Goal: Information Seeking & Learning: Check status

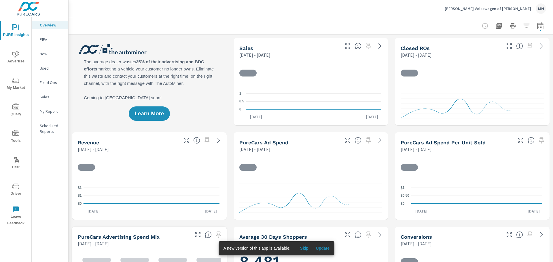
click at [319, 250] on span "Update" at bounding box center [323, 248] width 14 height 5
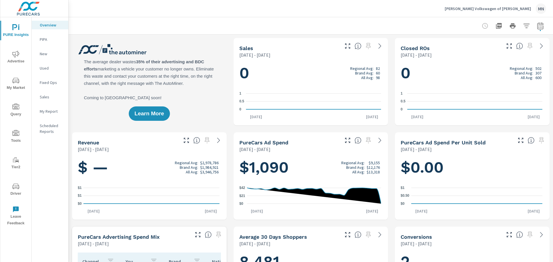
click at [18, 56] on icon "nav menu" at bounding box center [15, 54] width 7 height 7
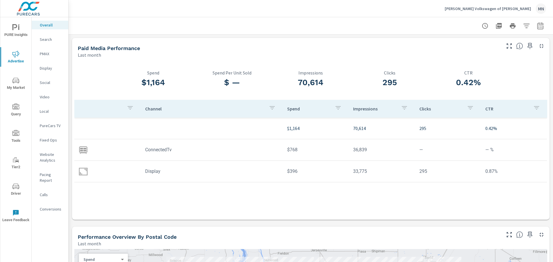
click at [51, 41] on p "Search" at bounding box center [52, 40] width 24 height 6
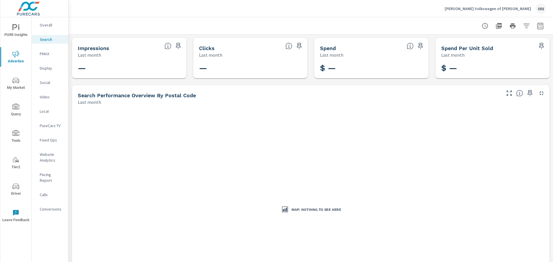
click at [50, 70] on p "Display" at bounding box center [52, 68] width 24 height 6
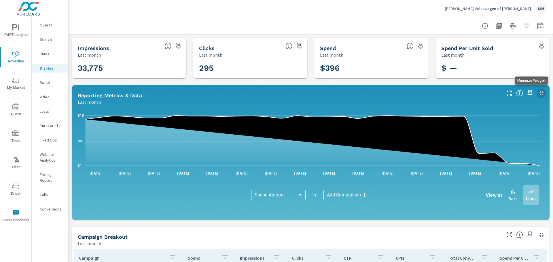
click at [540, 93] on icon "button" at bounding box center [542, 93] width 4 height 4
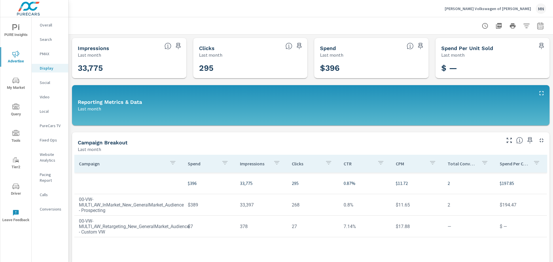
click at [502, 10] on p "[PERSON_NAME] Volkswagen of [PERSON_NAME]" at bounding box center [488, 8] width 86 height 5
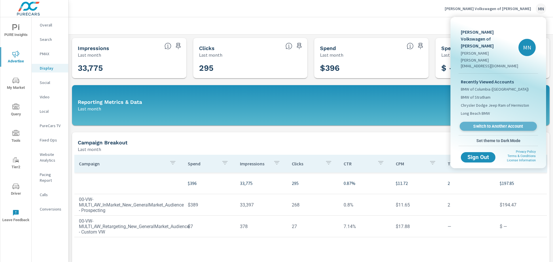
click at [495, 124] on span "Switch to Another Account" at bounding box center [498, 126] width 71 height 5
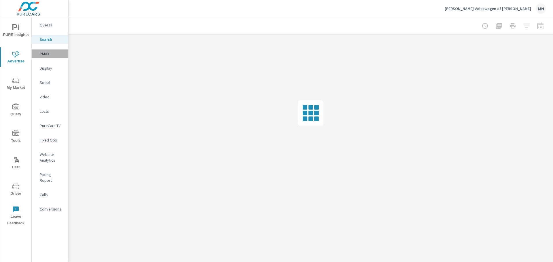
click at [46, 56] on p "PMAX" at bounding box center [52, 54] width 24 height 6
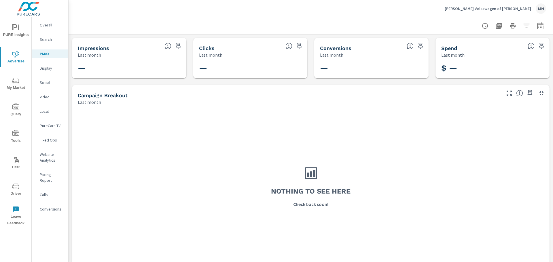
drag, startPoint x: 128, startPoint y: 0, endPoint x: 47, endPoint y: 67, distance: 104.4
click at [47, 67] on p "Display" at bounding box center [52, 68] width 24 height 6
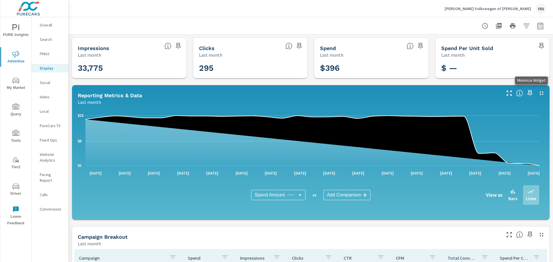
click at [539, 91] on icon "button" at bounding box center [541, 93] width 7 height 7
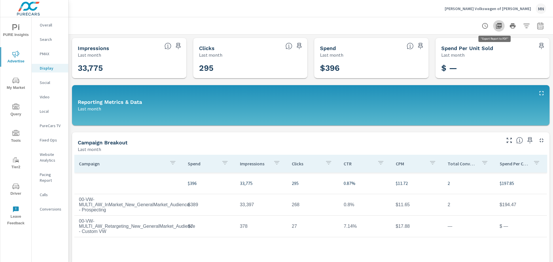
click at [496, 24] on icon "button" at bounding box center [499, 26] width 6 height 6
click at [47, 82] on p "Social" at bounding box center [52, 83] width 24 height 6
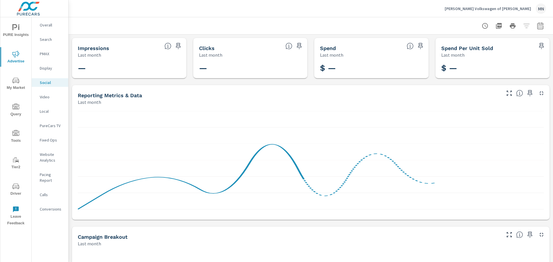
click at [47, 98] on p "Video" at bounding box center [52, 97] width 24 height 6
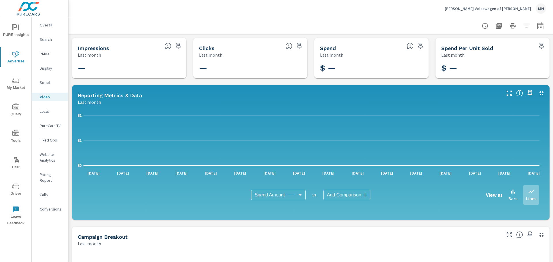
click at [47, 114] on p "Local" at bounding box center [52, 112] width 24 height 6
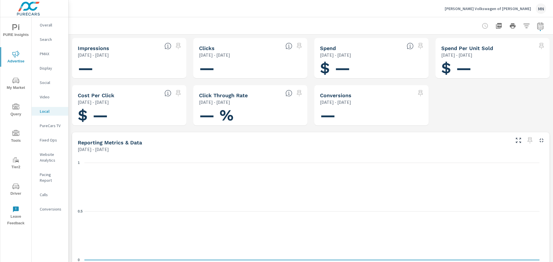
click at [50, 125] on p "PureCars TV" at bounding box center [52, 126] width 24 height 6
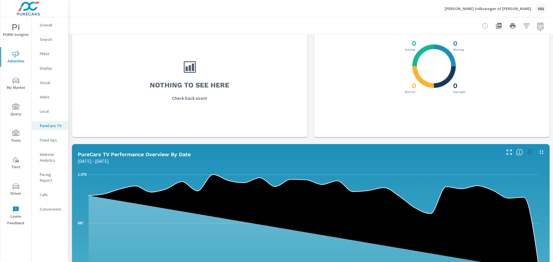
scroll to position [259, 0]
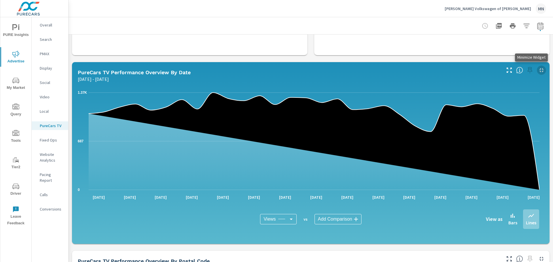
click at [537, 66] on button "button" at bounding box center [541, 70] width 9 height 9
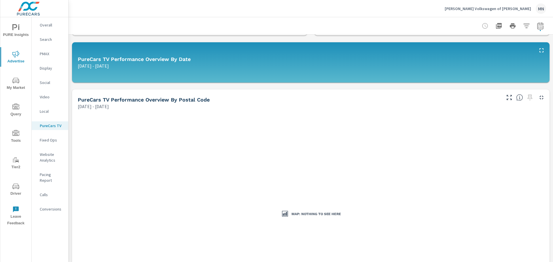
scroll to position [259, 0]
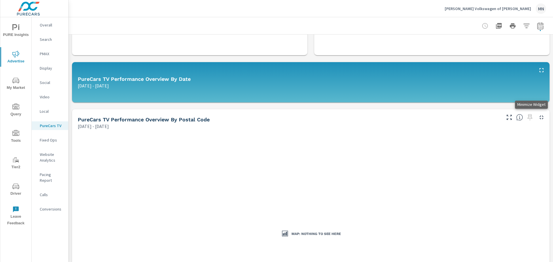
click at [540, 117] on icon "button" at bounding box center [542, 118] width 4 height 4
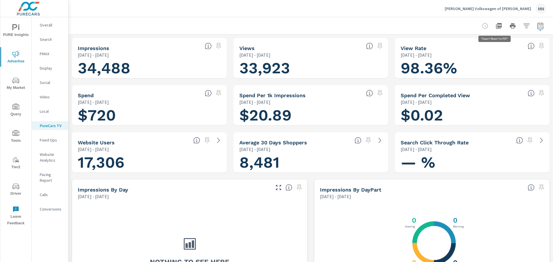
click at [497, 25] on icon "button" at bounding box center [498, 25] width 7 height 7
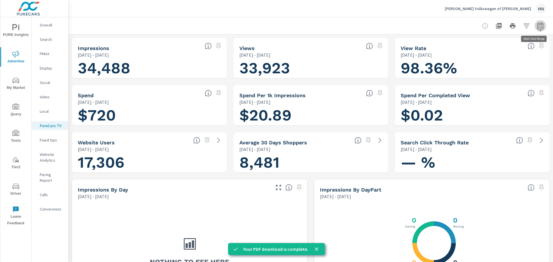
click at [537, 25] on icon "button" at bounding box center [540, 25] width 7 height 7
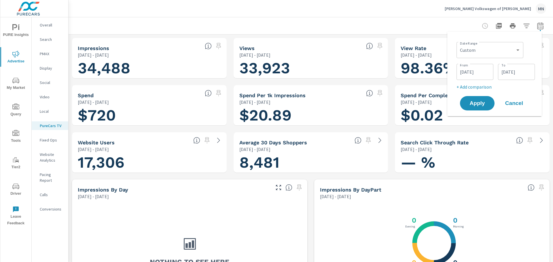
click at [484, 71] on input "08/10/2025" at bounding box center [475, 72] width 32 height 12
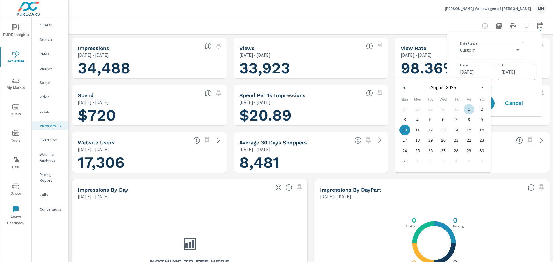
click at [469, 108] on span "1" at bounding box center [469, 109] width 13 height 7
type input "08/01/2025"
click at [514, 68] on input "09/08/2025" at bounding box center [516, 72] width 32 height 12
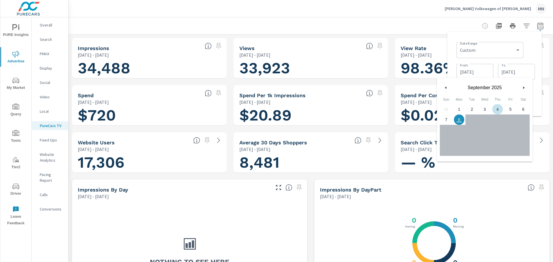
click at [445, 87] on icon "button" at bounding box center [445, 88] width 3 height 2
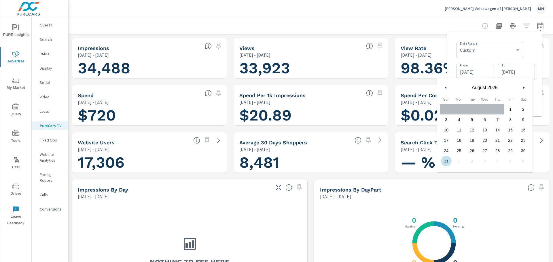
click at [442, 159] on span "31" at bounding box center [446, 161] width 13 height 7
type input "08/31/2025"
click at [467, 204] on div "X X X X 0 Morning 0 Overnight 0 Daytime 0 Evening" at bounding box center [432, 257] width 231 height 110
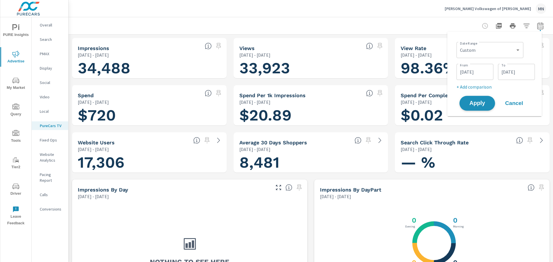
click at [476, 106] on span "Apply" at bounding box center [478, 103] width 24 height 5
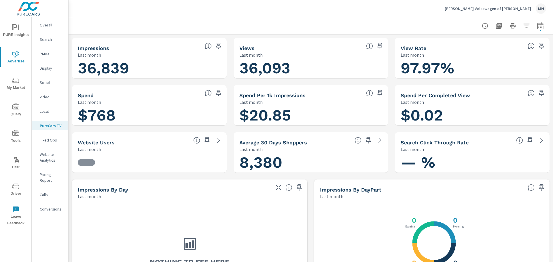
scroll to position [0, 0]
click at [498, 25] on button "button" at bounding box center [499, 26] width 12 height 12
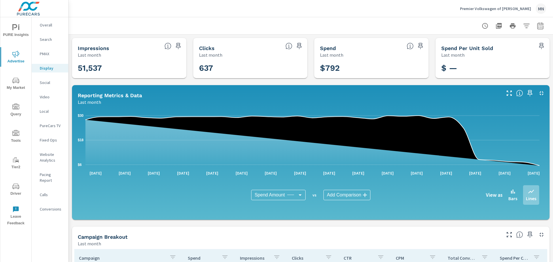
click at [47, 82] on p "Social" at bounding box center [52, 83] width 24 height 6
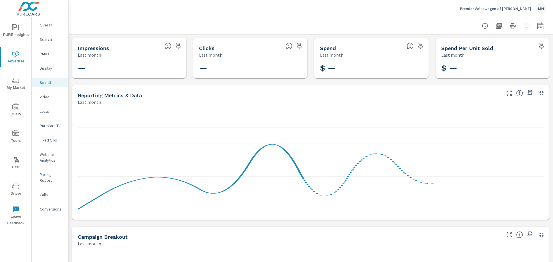
click at [50, 98] on p "Video" at bounding box center [52, 97] width 24 height 6
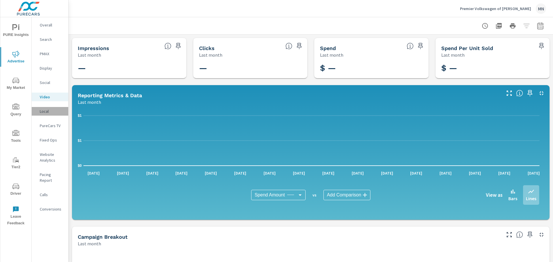
click at [45, 111] on p "Local" at bounding box center [52, 112] width 24 height 6
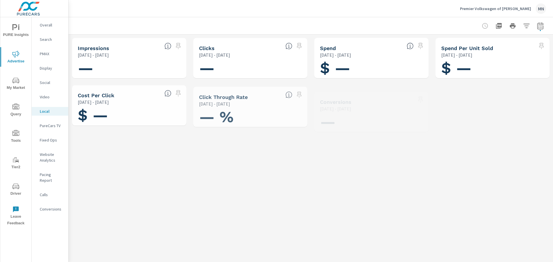
click at [52, 124] on p "PureCars TV" at bounding box center [52, 126] width 24 height 6
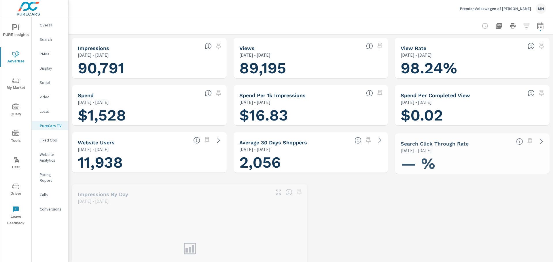
scroll to position [0, 0]
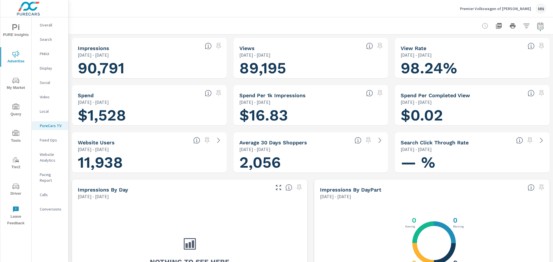
click at [496, 25] on icon "button" at bounding box center [498, 25] width 7 height 7
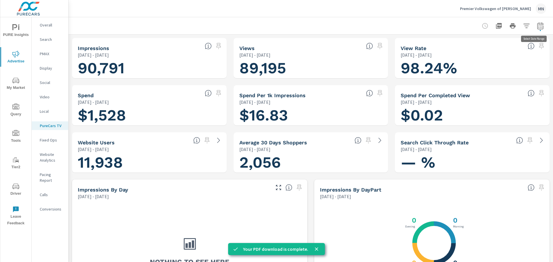
click at [537, 26] on icon "button" at bounding box center [540, 25] width 7 height 7
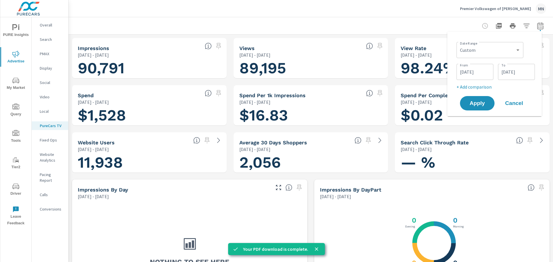
click at [474, 70] on input "08/10/2025" at bounding box center [475, 72] width 32 height 12
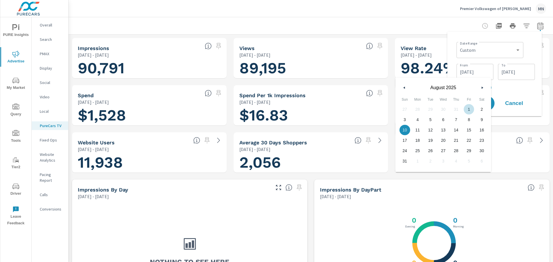
click at [468, 109] on span "1" at bounding box center [469, 109] width 13 height 7
type input "08/01/2025"
click at [515, 70] on input "09/08/2025" at bounding box center [516, 72] width 32 height 12
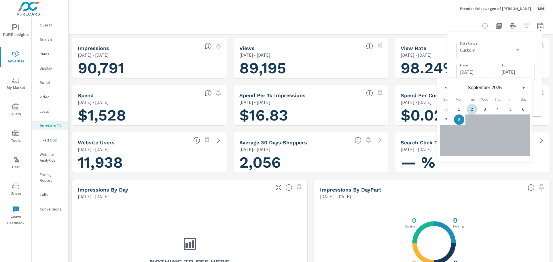
click at [444, 87] on icon "button" at bounding box center [445, 88] width 3 height 2
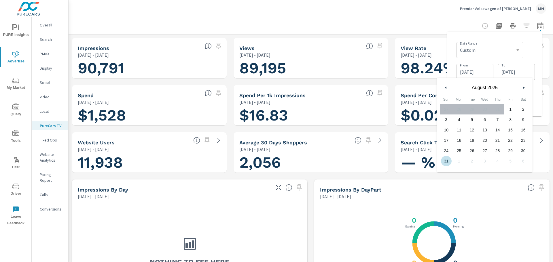
click at [445, 160] on span "31" at bounding box center [446, 161] width 13 height 7
type input "08/31/2025"
click at [401, 190] on div "Impressions by DayPart" at bounding box center [421, 190] width 203 height 7
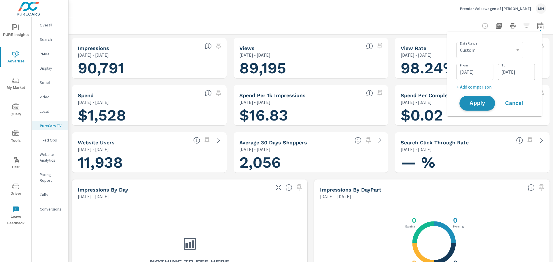
click at [473, 105] on span "Apply" at bounding box center [478, 103] width 24 height 5
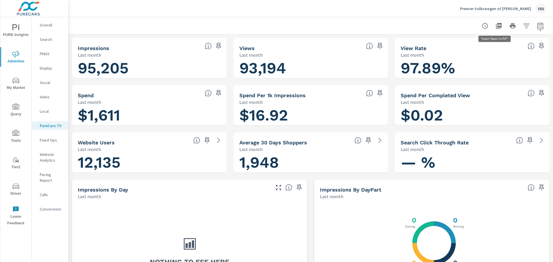
click at [497, 28] on icon "button" at bounding box center [498, 25] width 7 height 7
click at [46, 97] on p "Video" at bounding box center [52, 97] width 24 height 6
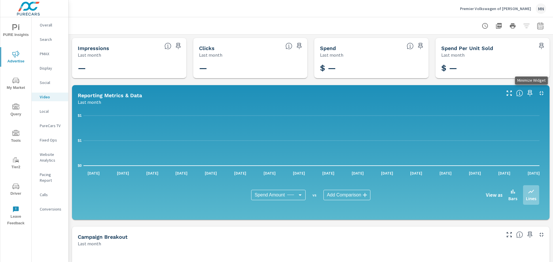
click at [540, 92] on icon "button" at bounding box center [542, 93] width 4 height 4
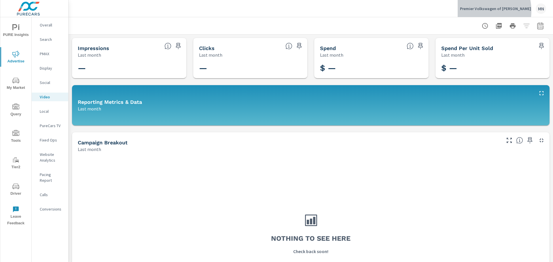
click at [493, 11] on p "Premier Volkswagen of Harvey" at bounding box center [495, 8] width 71 height 5
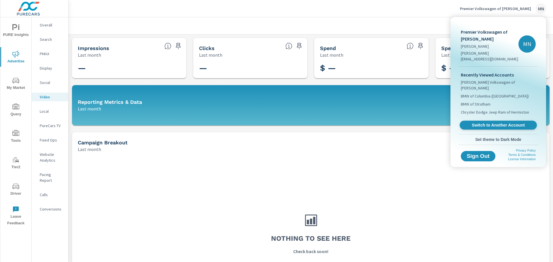
click at [497, 123] on span "Switch to Another Account" at bounding box center [498, 125] width 71 height 5
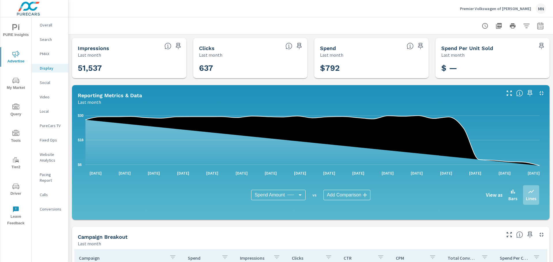
click at [43, 27] on p "Overall" at bounding box center [52, 25] width 24 height 6
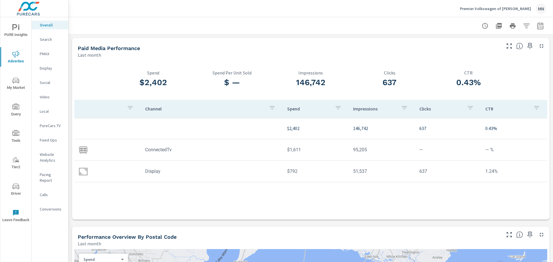
click at [50, 41] on p "Search" at bounding box center [52, 40] width 24 height 6
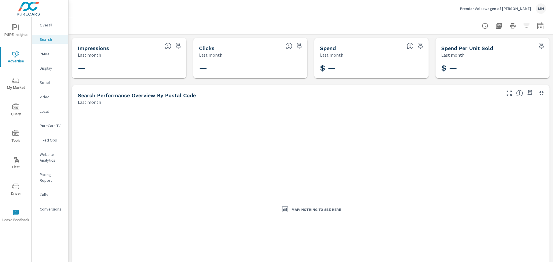
click at [49, 55] on p "PMAX" at bounding box center [52, 54] width 24 height 6
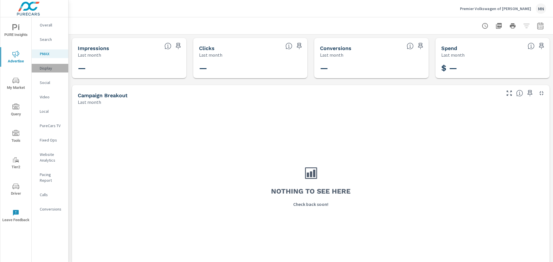
click at [46, 69] on p "Display" at bounding box center [52, 68] width 24 height 6
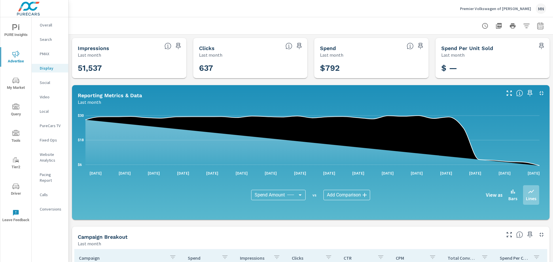
click at [538, 94] on icon "button" at bounding box center [541, 93] width 7 height 7
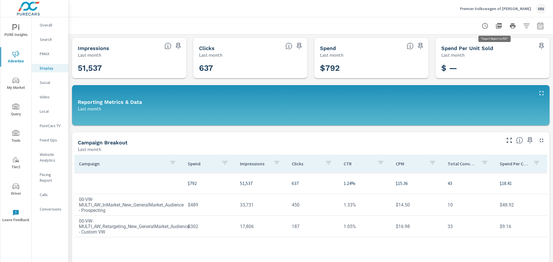
click at [496, 26] on icon "button" at bounding box center [498, 25] width 7 height 7
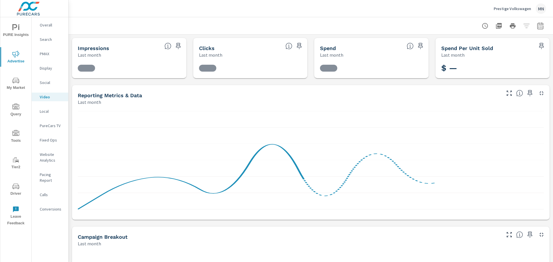
click at [44, 25] on p "Overall" at bounding box center [52, 25] width 24 height 6
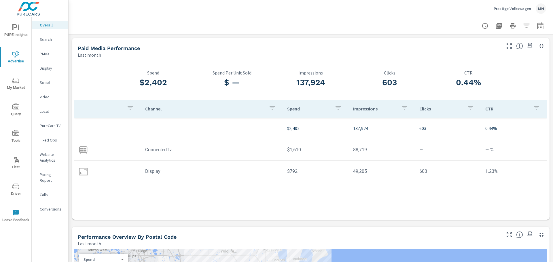
click at [46, 70] on p "Display" at bounding box center [52, 68] width 24 height 6
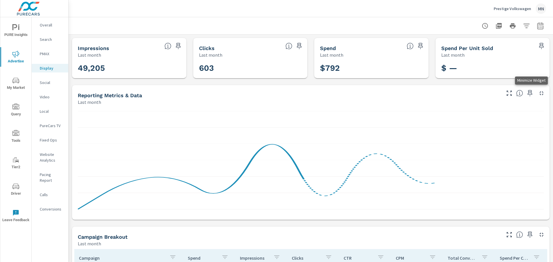
click at [538, 92] on icon "button" at bounding box center [541, 93] width 7 height 7
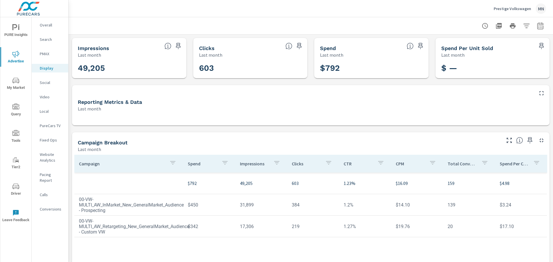
click at [496, 24] on icon "button" at bounding box center [498, 25] width 7 height 7
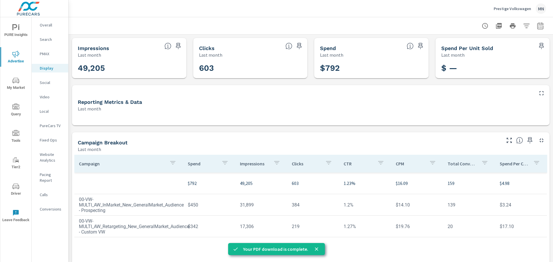
click at [513, 6] on p "Prestige Volkswagen" at bounding box center [512, 8] width 37 height 5
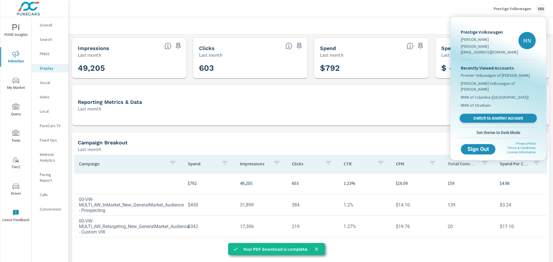
click at [486, 113] on div "Recently Viewed Accounts Premier Volkswagen of Harvey Bommarito Volkswagen of H…" at bounding box center [499, 93] width 80 height 67
click at [487, 116] on span "Switch to Another Account" at bounding box center [498, 118] width 71 height 5
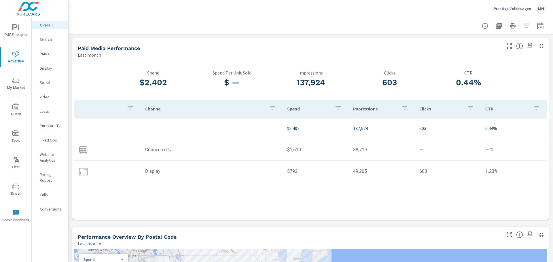
click at [43, 125] on p "PureCars TV" at bounding box center [52, 126] width 24 height 6
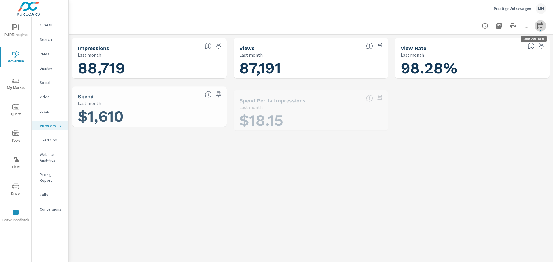
click at [539, 25] on icon "button" at bounding box center [540, 25] width 7 height 7
select select "Last month"
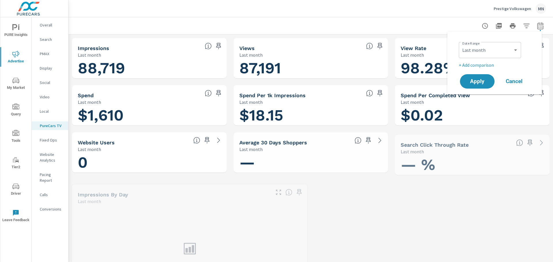
scroll to position [0, 0]
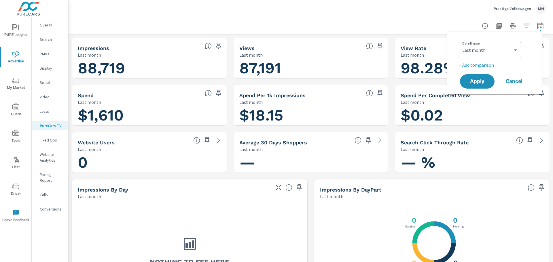
click at [129, 9] on div "Prestige Volkswagen MN" at bounding box center [310, 8] width 471 height 17
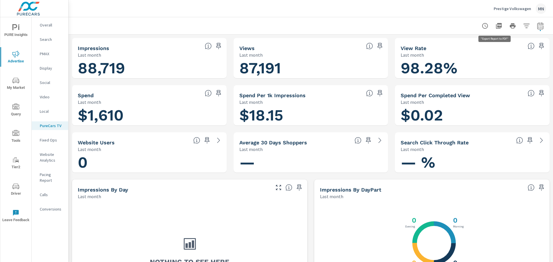
click at [497, 28] on icon "button" at bounding box center [498, 25] width 7 height 7
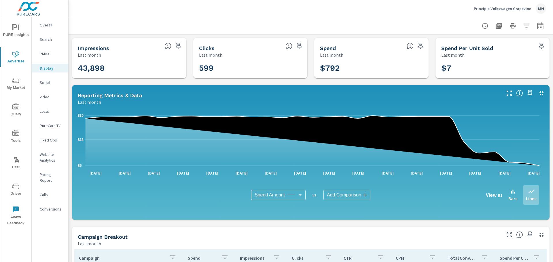
click at [496, 26] on icon "button" at bounding box center [499, 26] width 6 height 6
click at [151, 12] on div "Principle Volkswagen Grapevine [GEOGRAPHIC_DATA]" at bounding box center [310, 8] width 471 height 17
click at [538, 94] on icon "button" at bounding box center [541, 93] width 7 height 7
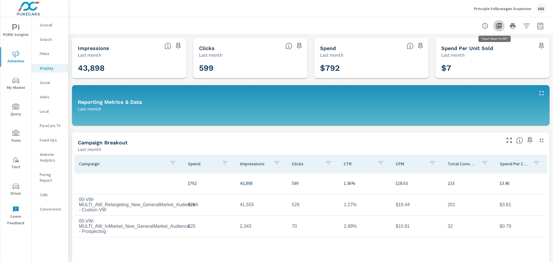
click at [495, 25] on icon "button" at bounding box center [498, 25] width 7 height 7
click at [502, 8] on p "Principle Volkswagen Grapevine" at bounding box center [502, 8] width 57 height 5
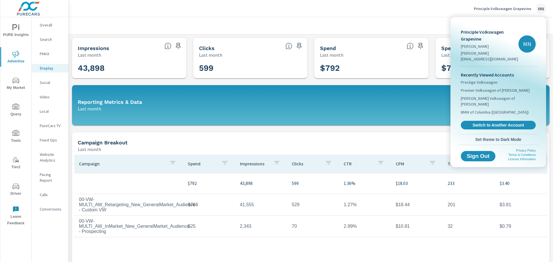
click at [475, 121] on link "Switch to Another Account" at bounding box center [498, 125] width 75 height 9
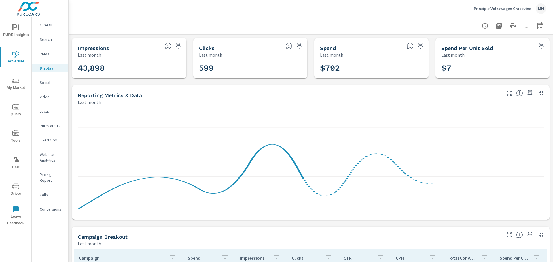
click at [56, 122] on div "PureCars TV" at bounding box center [50, 126] width 37 height 9
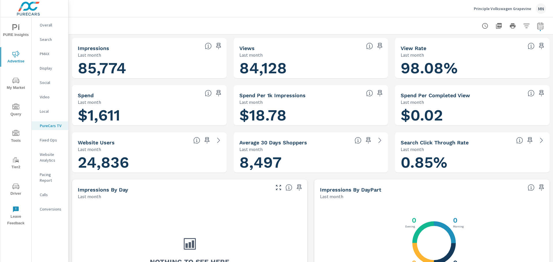
scroll to position [0, 0]
click at [493, 21] on button "button" at bounding box center [499, 26] width 12 height 12
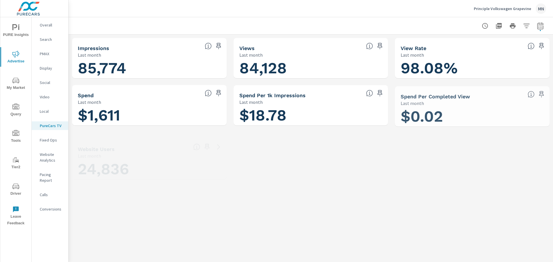
scroll to position [0, 0]
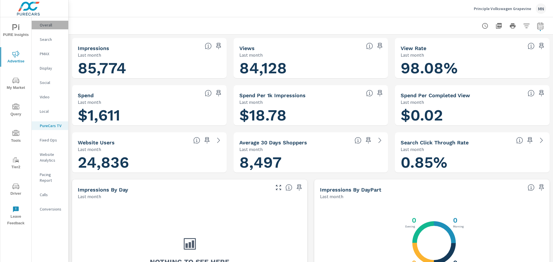
click at [49, 26] on p "Overall" at bounding box center [52, 25] width 24 height 6
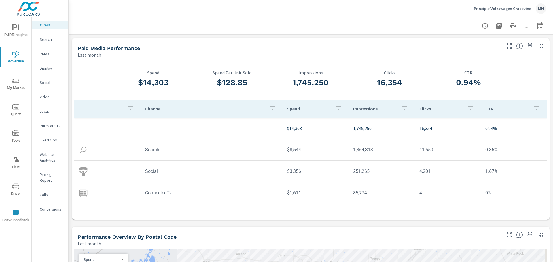
click at [38, 82] on div "Social" at bounding box center [50, 82] width 37 height 9
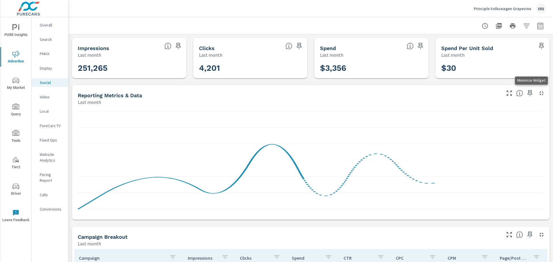
click at [538, 91] on icon "button" at bounding box center [541, 93] width 7 height 7
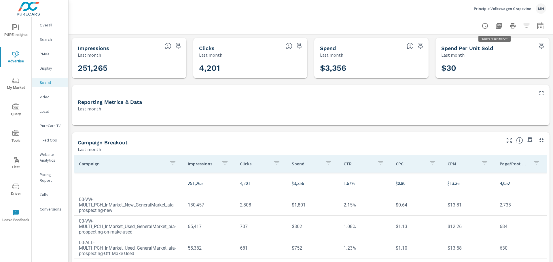
click at [496, 24] on icon "button" at bounding box center [499, 26] width 6 height 6
click at [50, 99] on p "Video" at bounding box center [52, 97] width 24 height 6
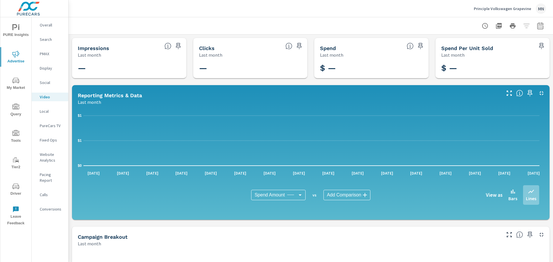
click at [44, 69] on p "Display" at bounding box center [52, 68] width 24 height 6
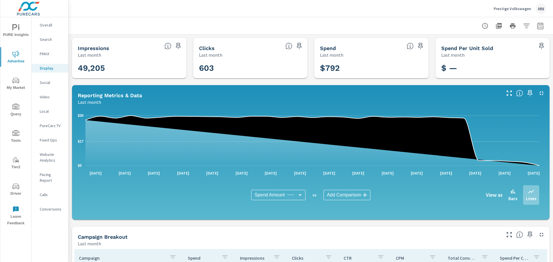
click at [38, 81] on div "Social" at bounding box center [50, 82] width 37 height 9
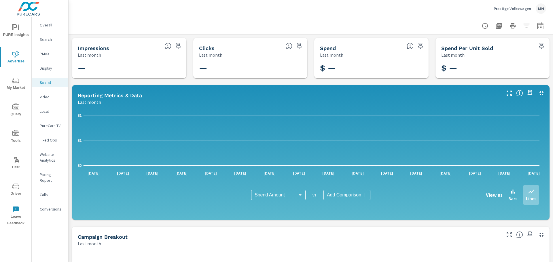
click at [538, 92] on icon "button" at bounding box center [541, 93] width 7 height 7
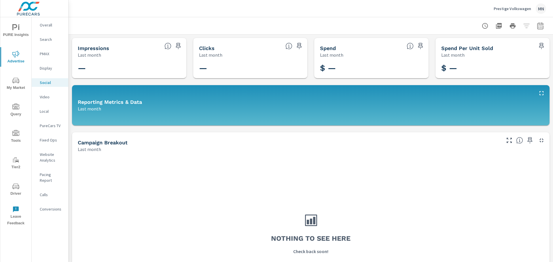
click at [513, 9] on p "Prestige Volkswagen" at bounding box center [512, 8] width 37 height 5
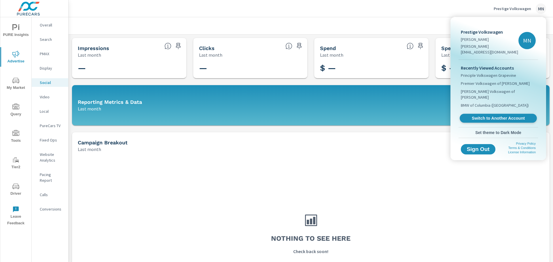
click at [486, 116] on span "Switch to Another Account" at bounding box center [498, 118] width 71 height 5
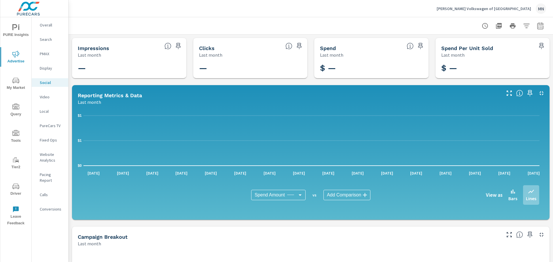
click at [538, 93] on icon "button" at bounding box center [541, 93] width 7 height 7
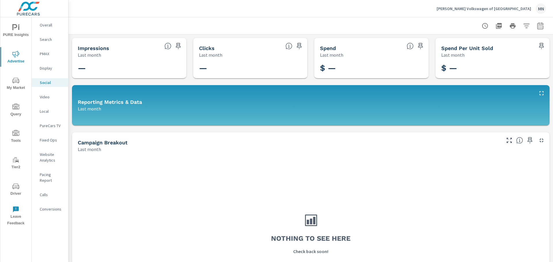
click at [538, 140] on icon "button" at bounding box center [541, 140] width 7 height 7
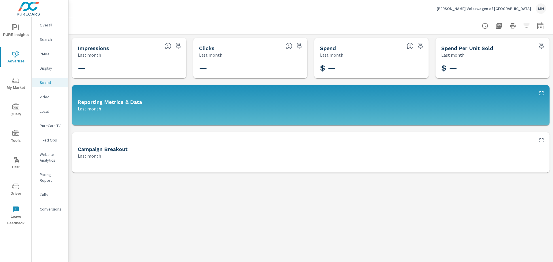
click at [44, 68] on p "Display" at bounding box center [52, 68] width 24 height 6
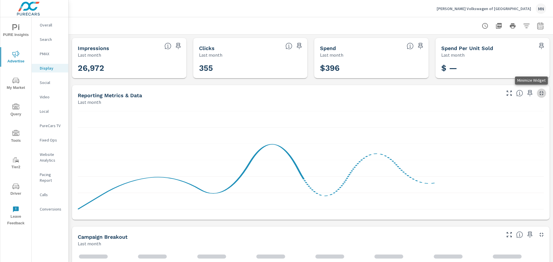
click at [540, 92] on icon "button" at bounding box center [542, 93] width 4 height 4
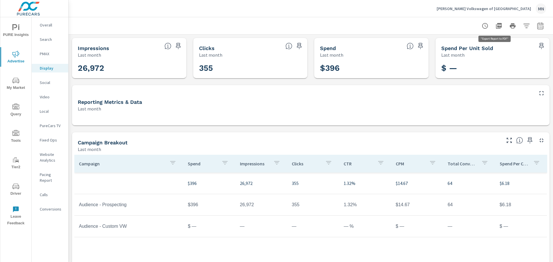
click at [496, 26] on icon "button" at bounding box center [499, 26] width 6 height 6
click at [514, 10] on p "Wyatt Johnson Volkswagen of Clarksville" at bounding box center [484, 8] width 94 height 5
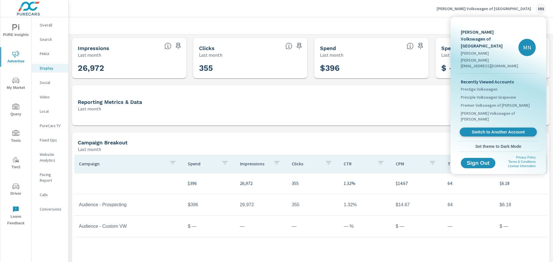
click at [487, 130] on span "Switch to Another Account" at bounding box center [498, 132] width 71 height 5
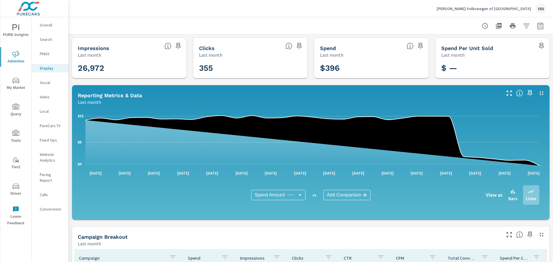
click at [50, 82] on p "Social" at bounding box center [52, 83] width 24 height 6
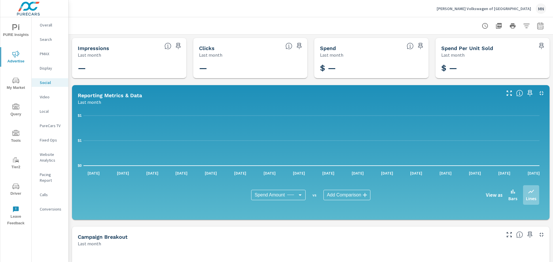
click at [49, 124] on p "PureCars TV" at bounding box center [52, 126] width 24 height 6
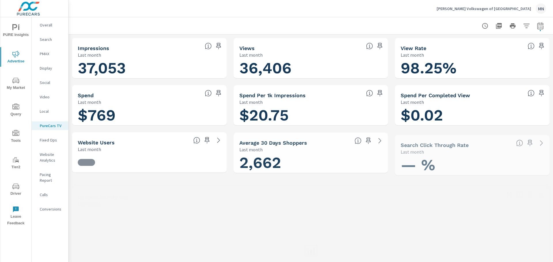
scroll to position [0, 0]
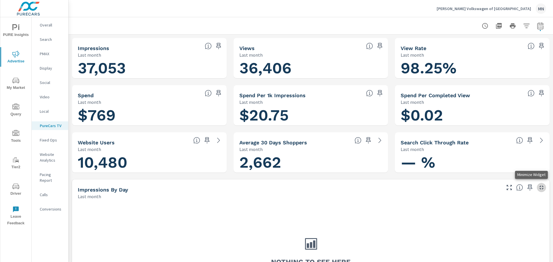
click at [540, 189] on icon "button" at bounding box center [542, 188] width 4 height 4
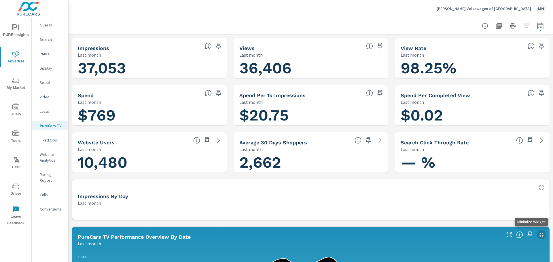
click at [539, 237] on icon "button" at bounding box center [541, 235] width 7 height 7
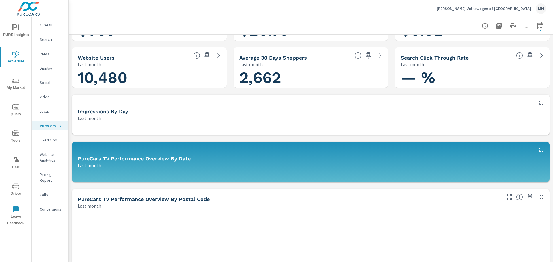
scroll to position [115, 0]
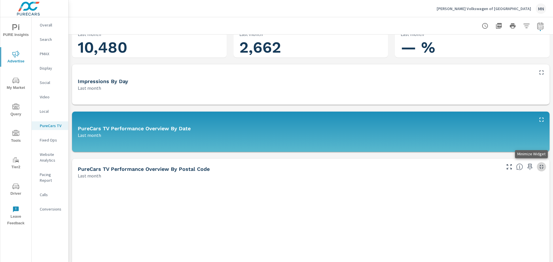
click at [539, 168] on icon "button" at bounding box center [541, 167] width 7 height 7
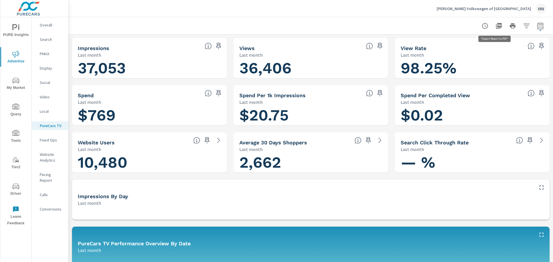
click at [499, 27] on button "button" at bounding box center [499, 26] width 12 height 12
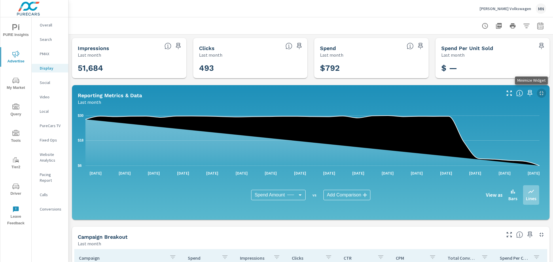
click at [540, 95] on icon "button" at bounding box center [542, 93] width 4 height 4
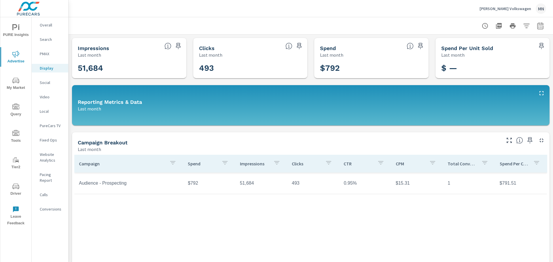
click at [498, 27] on icon "button" at bounding box center [498, 25] width 7 height 7
click at [510, 11] on div "Williams Volkswagen MN" at bounding box center [513, 8] width 67 height 10
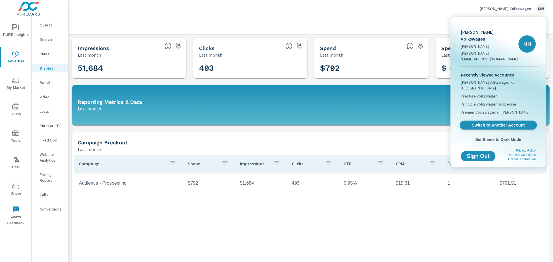
click at [501, 123] on span "Switch to Another Account" at bounding box center [498, 125] width 71 height 5
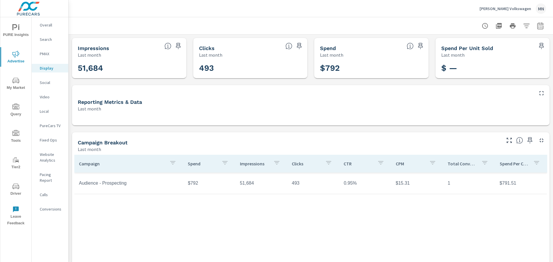
click at [47, 82] on p "Social" at bounding box center [52, 83] width 24 height 6
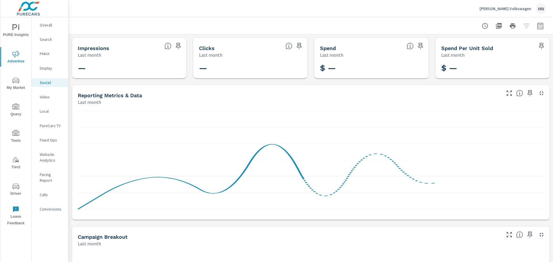
click at [48, 98] on p "Video" at bounding box center [52, 97] width 24 height 6
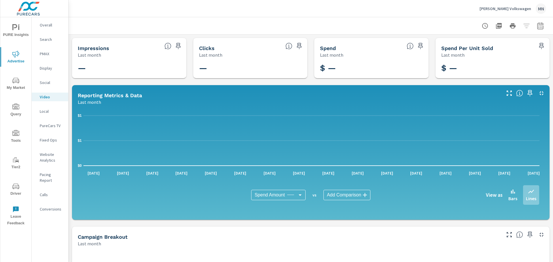
click at [48, 111] on p "Local" at bounding box center [52, 112] width 24 height 6
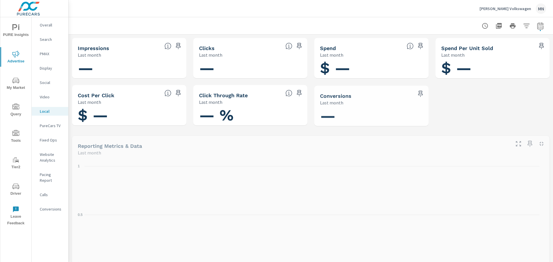
click at [49, 127] on p "PureCars TV" at bounding box center [52, 126] width 24 height 6
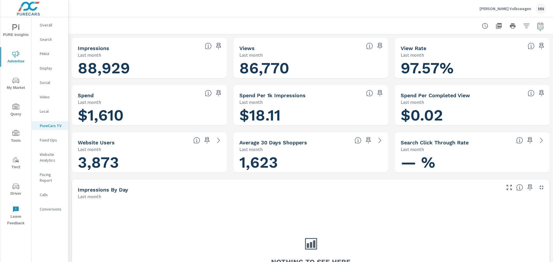
scroll to position [0, 0]
click at [538, 188] on icon "button" at bounding box center [541, 187] width 7 height 7
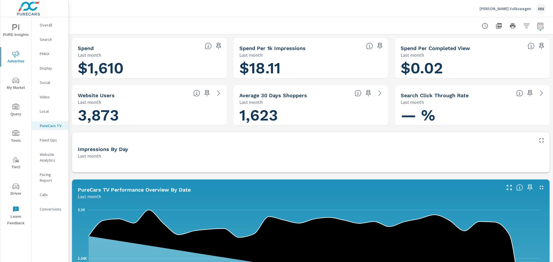
scroll to position [86, 0]
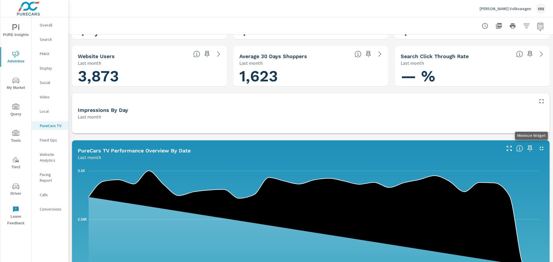
click at [539, 150] on icon "button" at bounding box center [541, 148] width 7 height 7
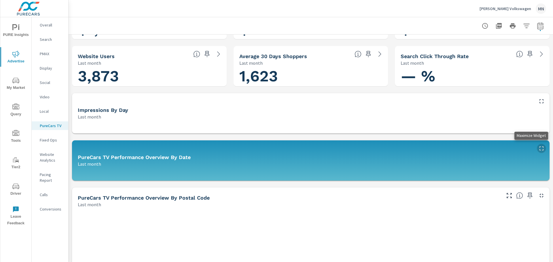
click at [540, 150] on icon "button" at bounding box center [542, 149] width 4 height 4
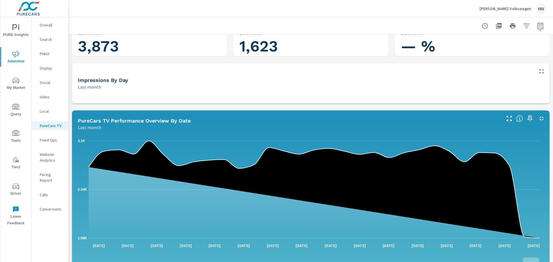
scroll to position [115, 0]
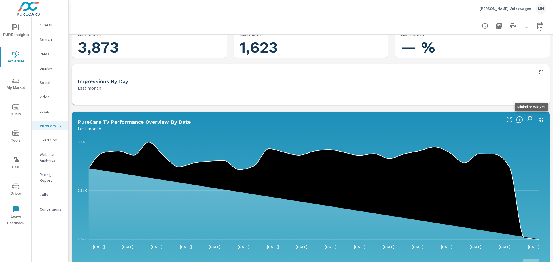
click at [538, 120] on icon "button" at bounding box center [541, 119] width 7 height 7
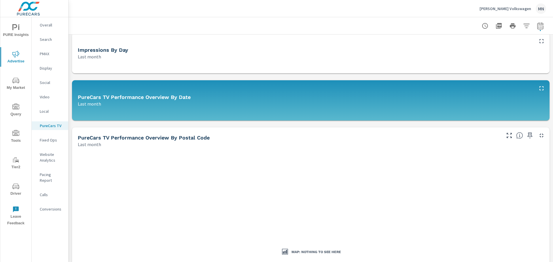
scroll to position [144, 0]
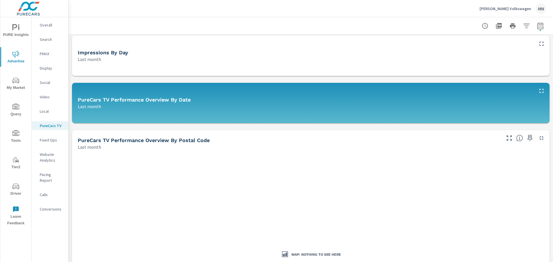
click at [538, 135] on icon "button" at bounding box center [541, 138] width 7 height 7
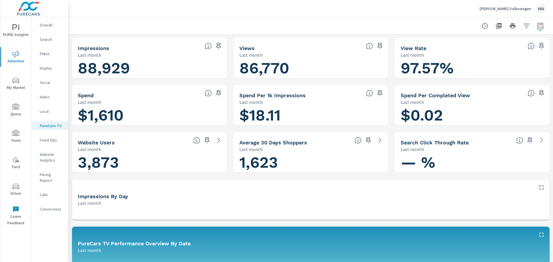
click at [497, 23] on icon "button" at bounding box center [498, 25] width 7 height 7
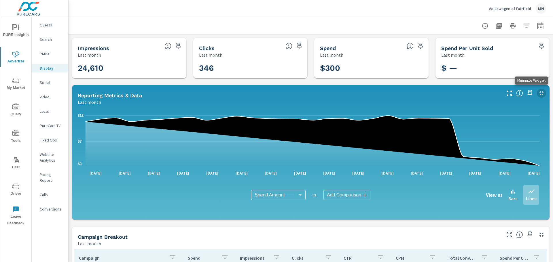
click at [539, 92] on icon "button" at bounding box center [541, 93] width 7 height 7
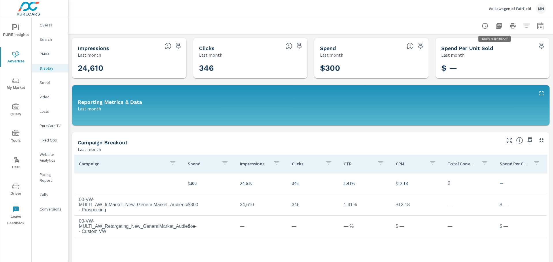
click at [496, 26] on icon "button" at bounding box center [499, 26] width 6 height 6
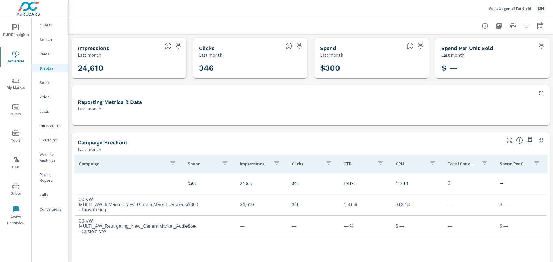
click at [46, 40] on p "Search" at bounding box center [52, 40] width 24 height 6
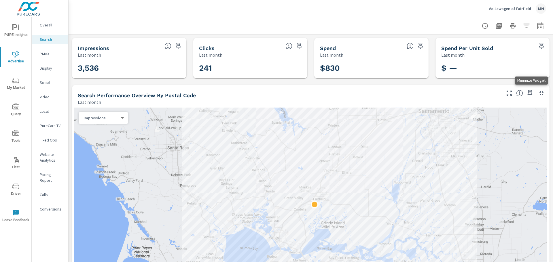
click at [538, 93] on icon "button" at bounding box center [541, 93] width 7 height 7
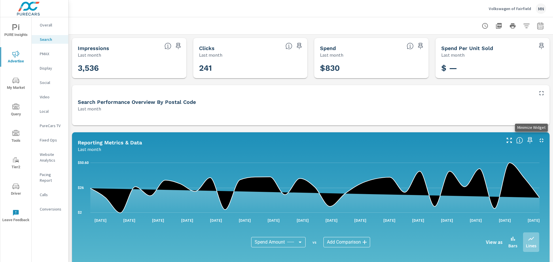
click at [539, 139] on icon "button" at bounding box center [541, 140] width 7 height 7
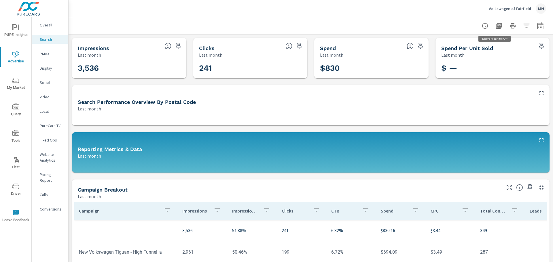
click at [498, 24] on button "button" at bounding box center [499, 26] width 12 height 12
click at [273, 28] on div at bounding box center [310, 25] width 471 height 17
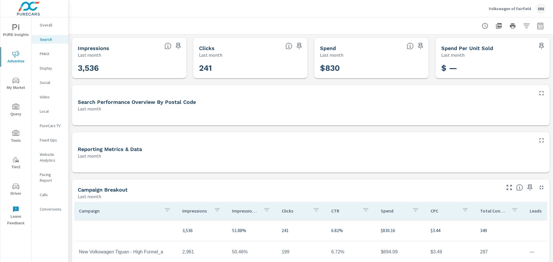
click at [43, 128] on p "PureCars TV" at bounding box center [52, 126] width 24 height 6
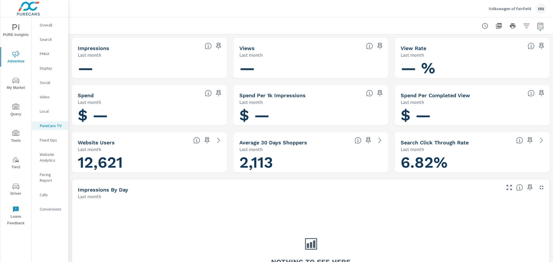
click at [46, 96] on p "Video" at bounding box center [52, 97] width 24 height 6
